Goal: Task Accomplishment & Management: Manage account settings

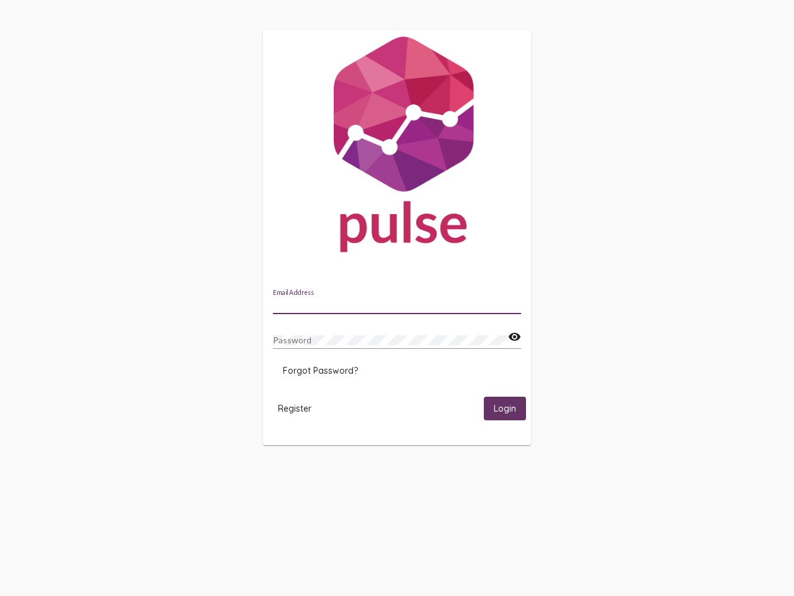
click at [397, 301] on input "Email Address" at bounding box center [397, 305] width 248 height 10
click at [514, 337] on mat-icon "visibility" at bounding box center [514, 337] width 13 height 15
click at [320, 370] on span "Forgot Password?" at bounding box center [320, 370] width 75 height 11
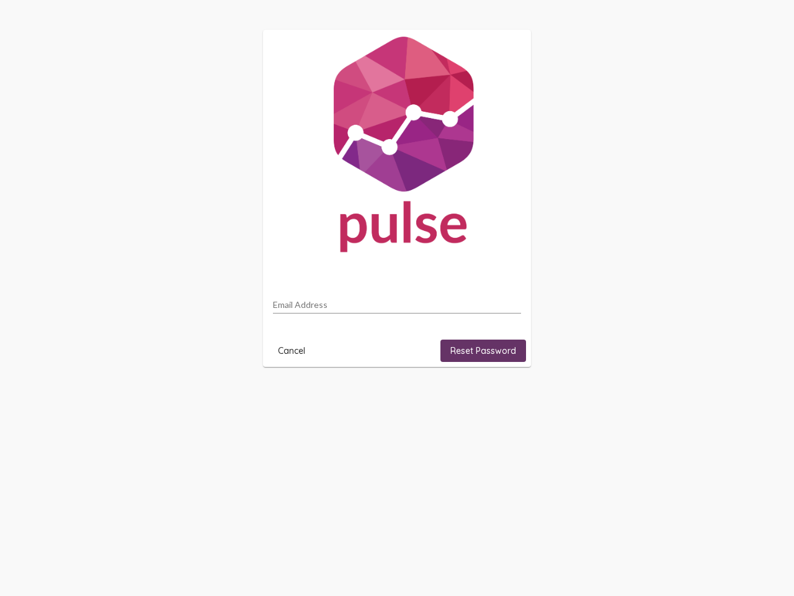
click at [295, 397] on html "Email Address Cancel Reset Password" at bounding box center [397, 198] width 794 height 397
click at [505, 397] on html "Email Address Cancel Reset Password" at bounding box center [397, 198] width 794 height 397
